Goal: Information Seeking & Learning: Check status

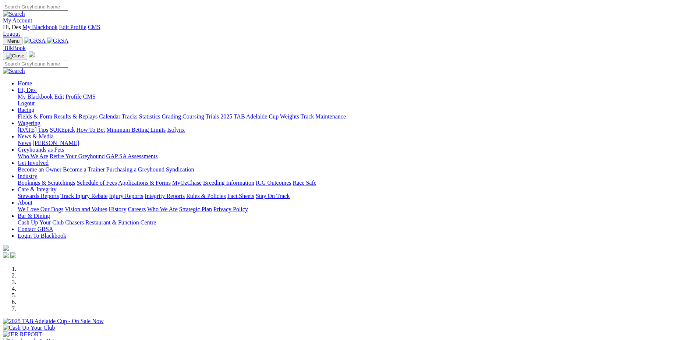
click at [97, 113] on link "Results & Replays" at bounding box center [76, 116] width 44 height 6
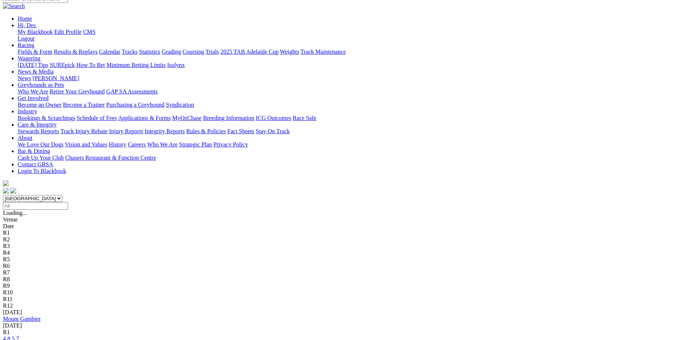
scroll to position [110, 0]
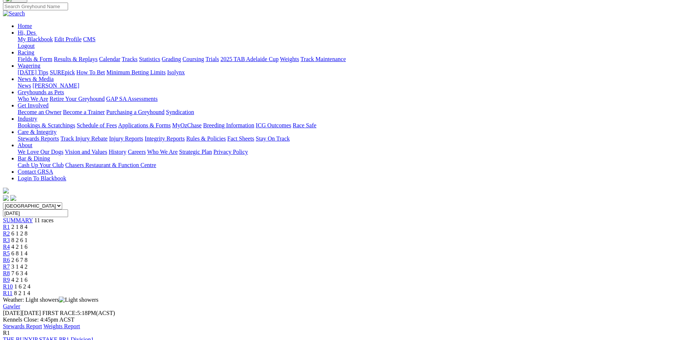
scroll to position [74, 0]
